Goal: Go to known website: Go to known website

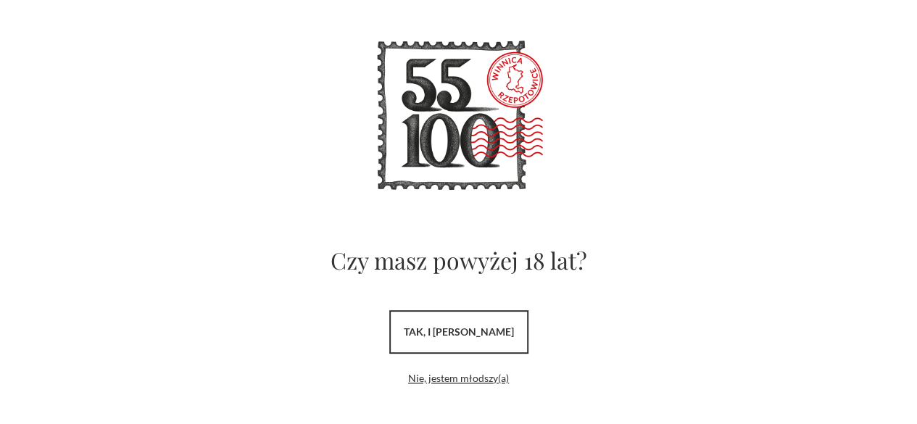
scroll to position [77, 0]
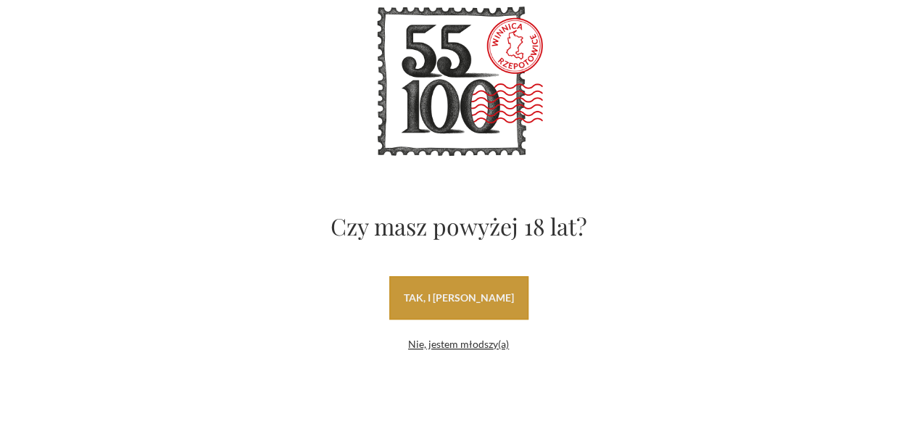
click at [436, 286] on link "tak, i [PERSON_NAME]" at bounding box center [458, 297] width 139 height 43
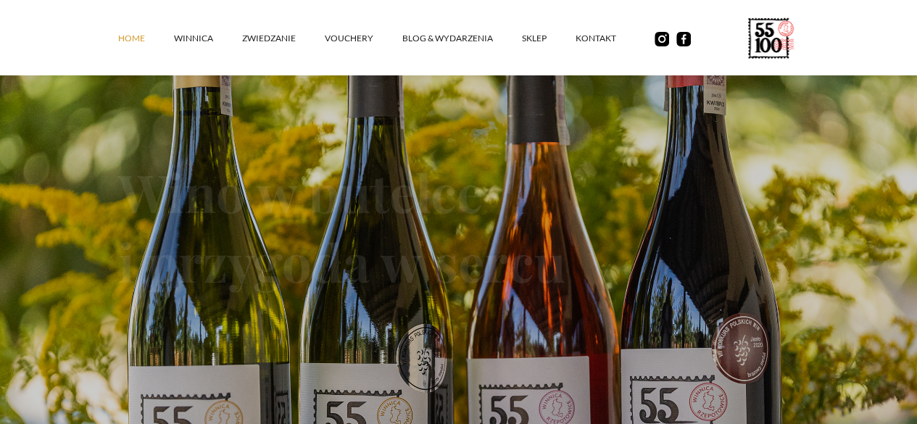
scroll to position [145, 0]
